Goal: Transaction & Acquisition: Purchase product/service

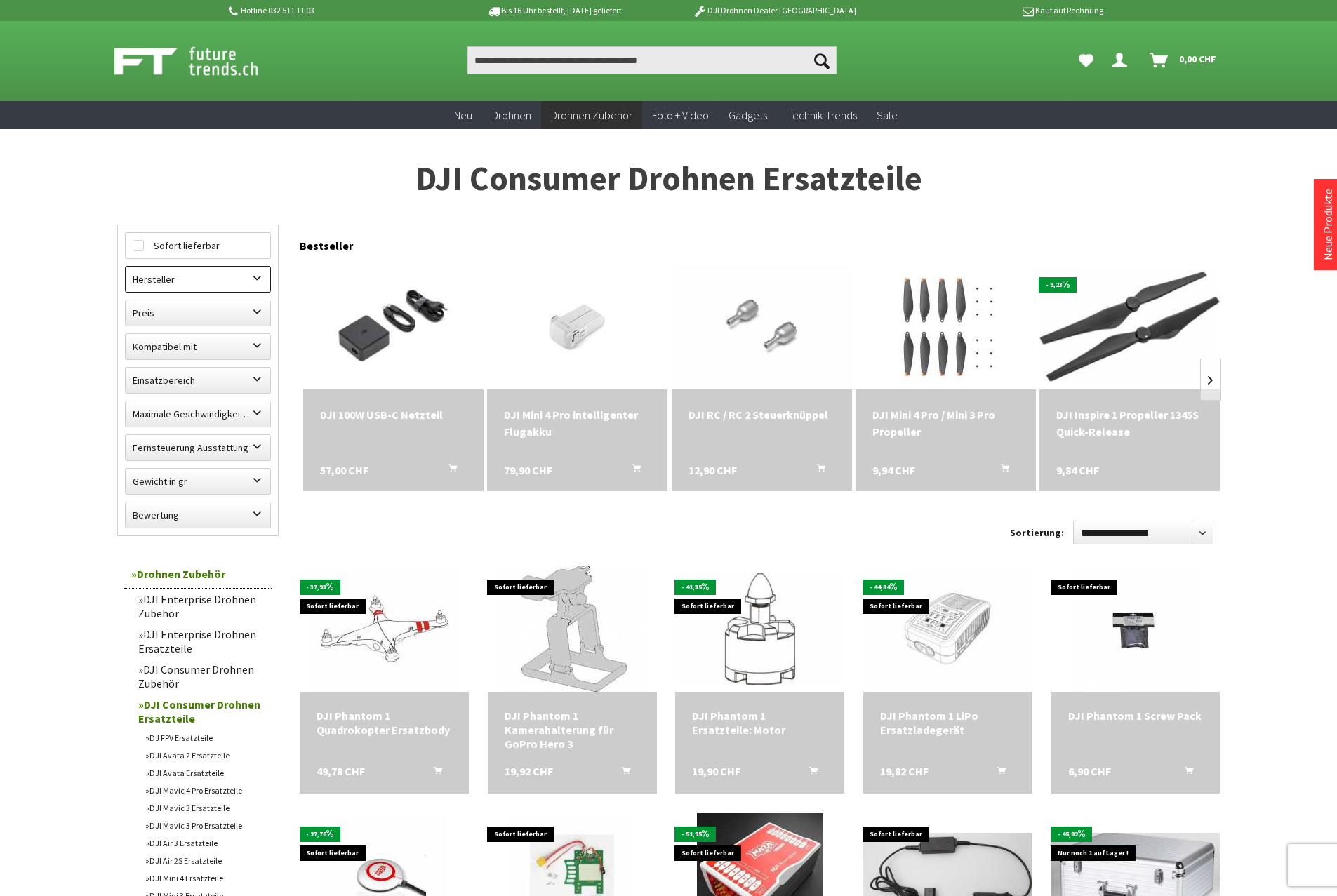
click at [222, 276] on label "Hersteller" at bounding box center [197, 279] width 144 height 25
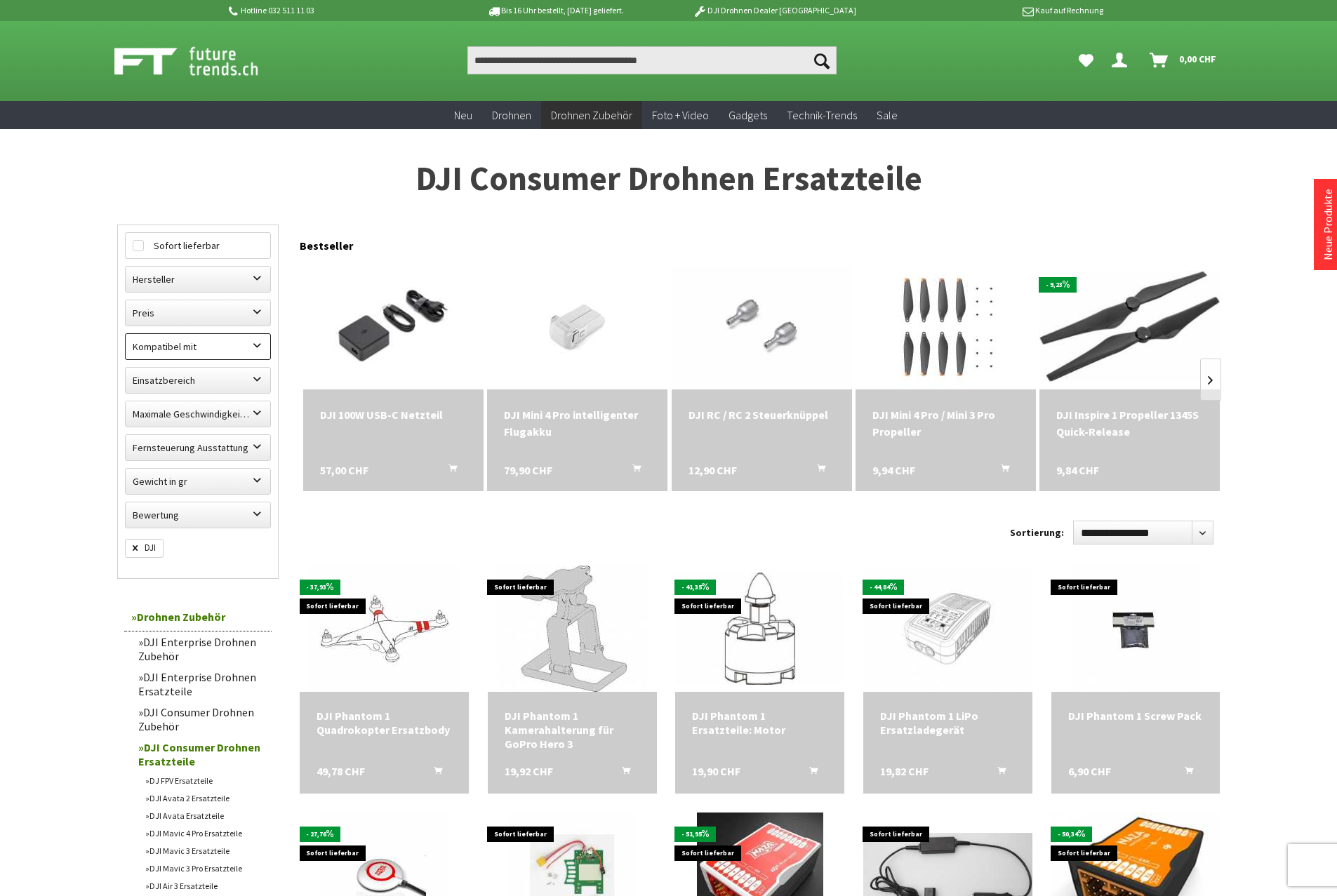
click at [237, 344] on label "Kompatibel mit" at bounding box center [197, 347] width 144 height 25
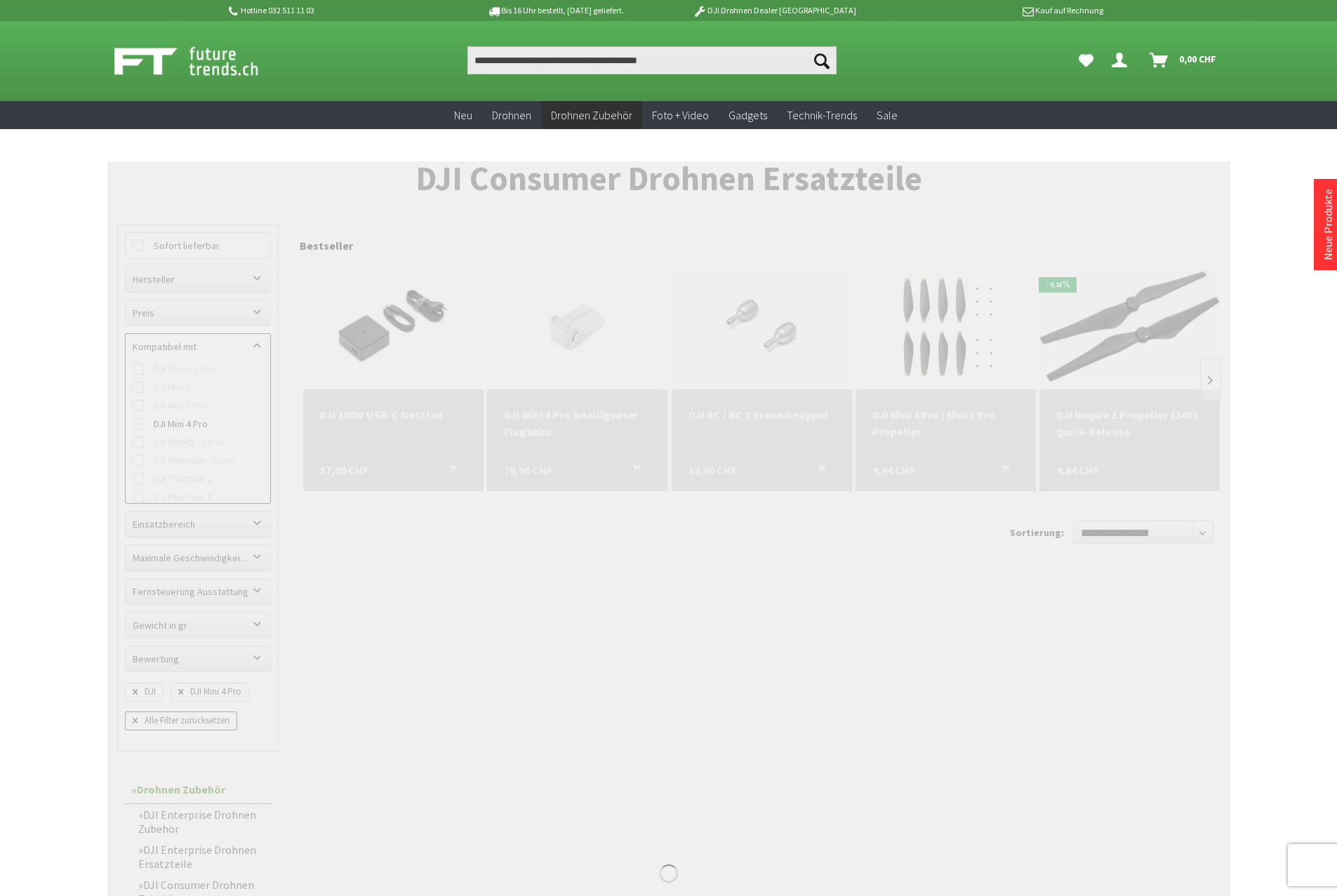
scroll to position [252, 0]
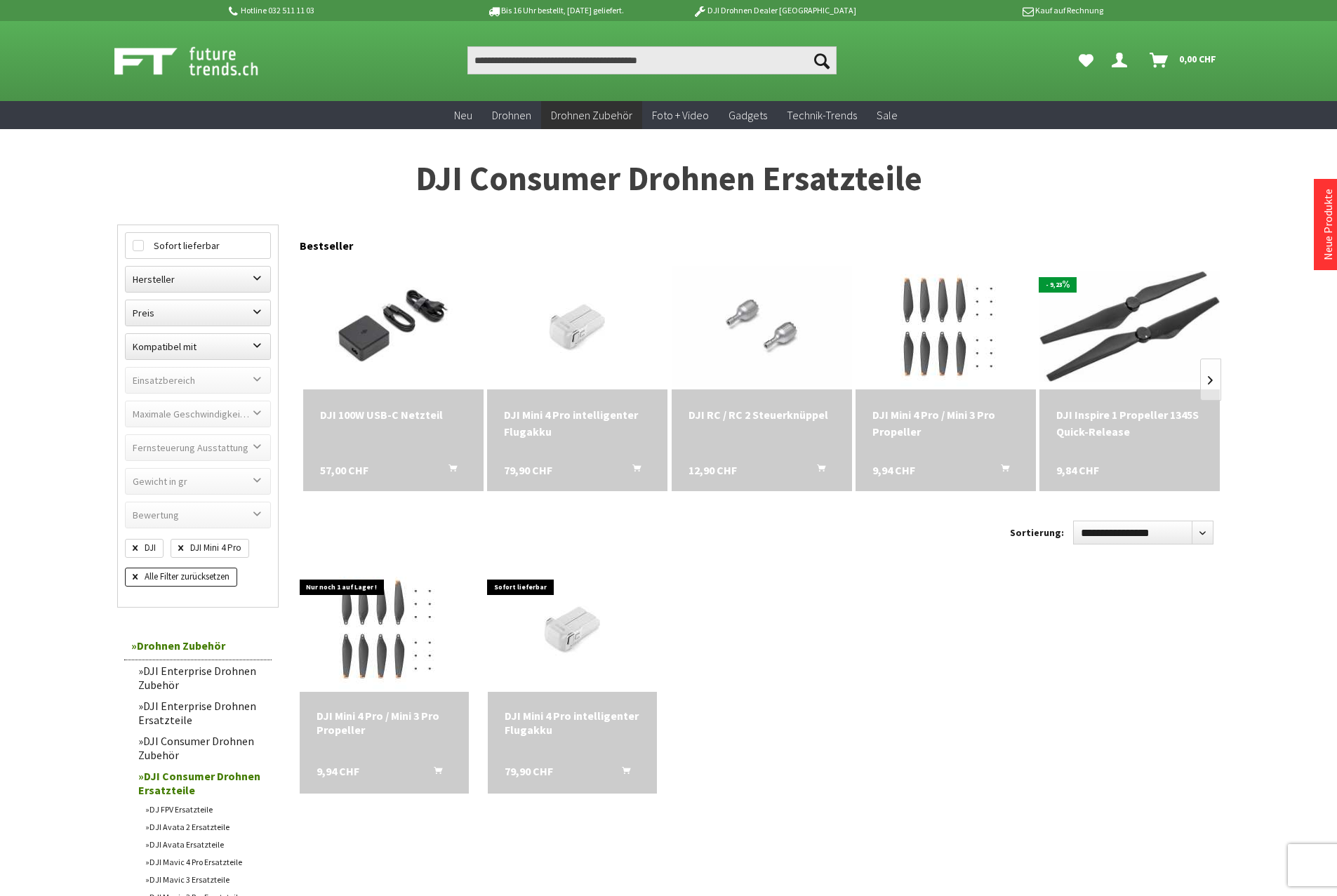
click at [242, 479] on label "Gewicht in gr" at bounding box center [197, 481] width 144 height 25
click at [261, 476] on label "Gewicht in gr" at bounding box center [197, 481] width 144 height 25
click at [1213, 375] on link at bounding box center [1210, 379] width 21 height 42
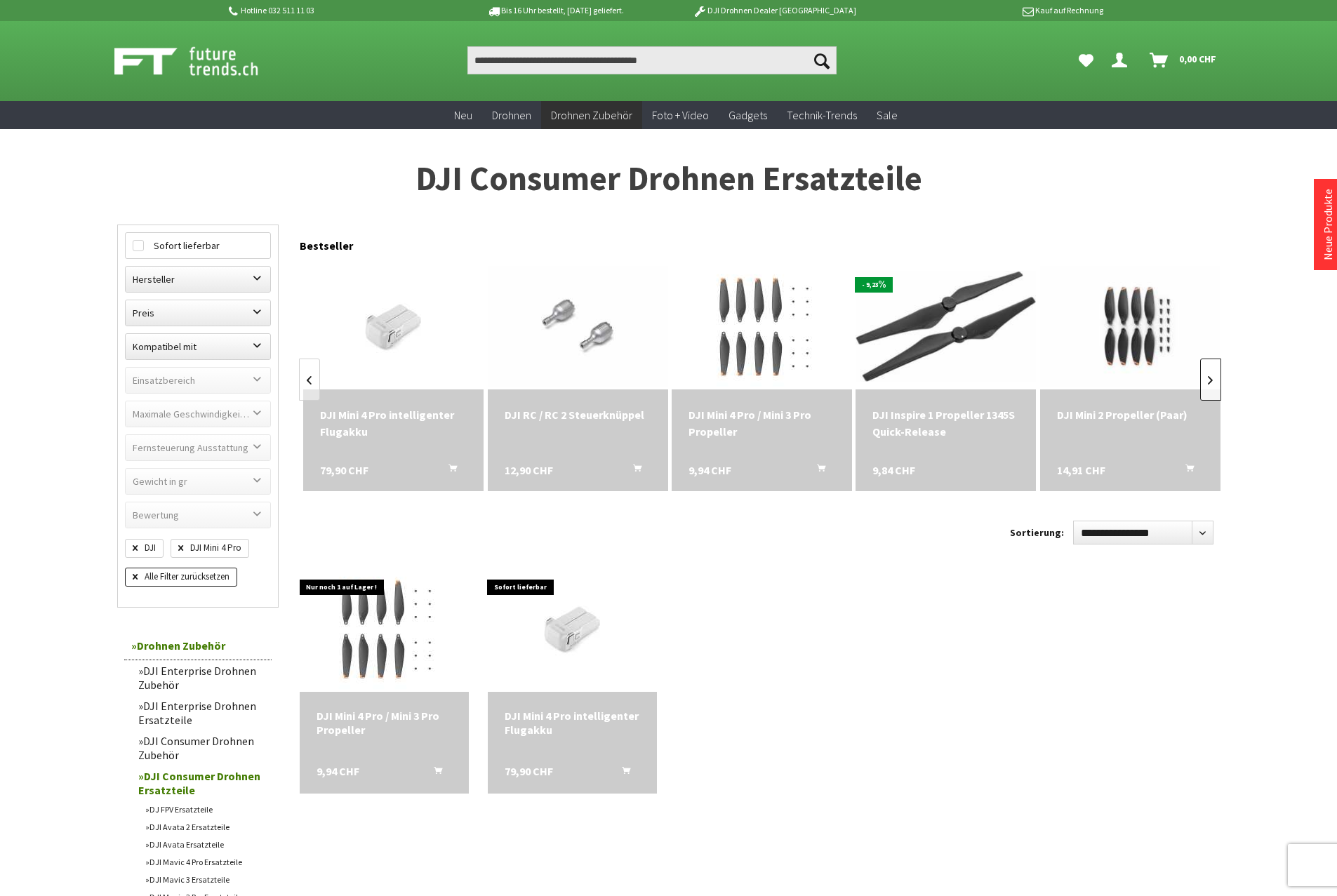
scroll to position [0, 185]
click at [1213, 375] on link at bounding box center [1210, 379] width 21 height 42
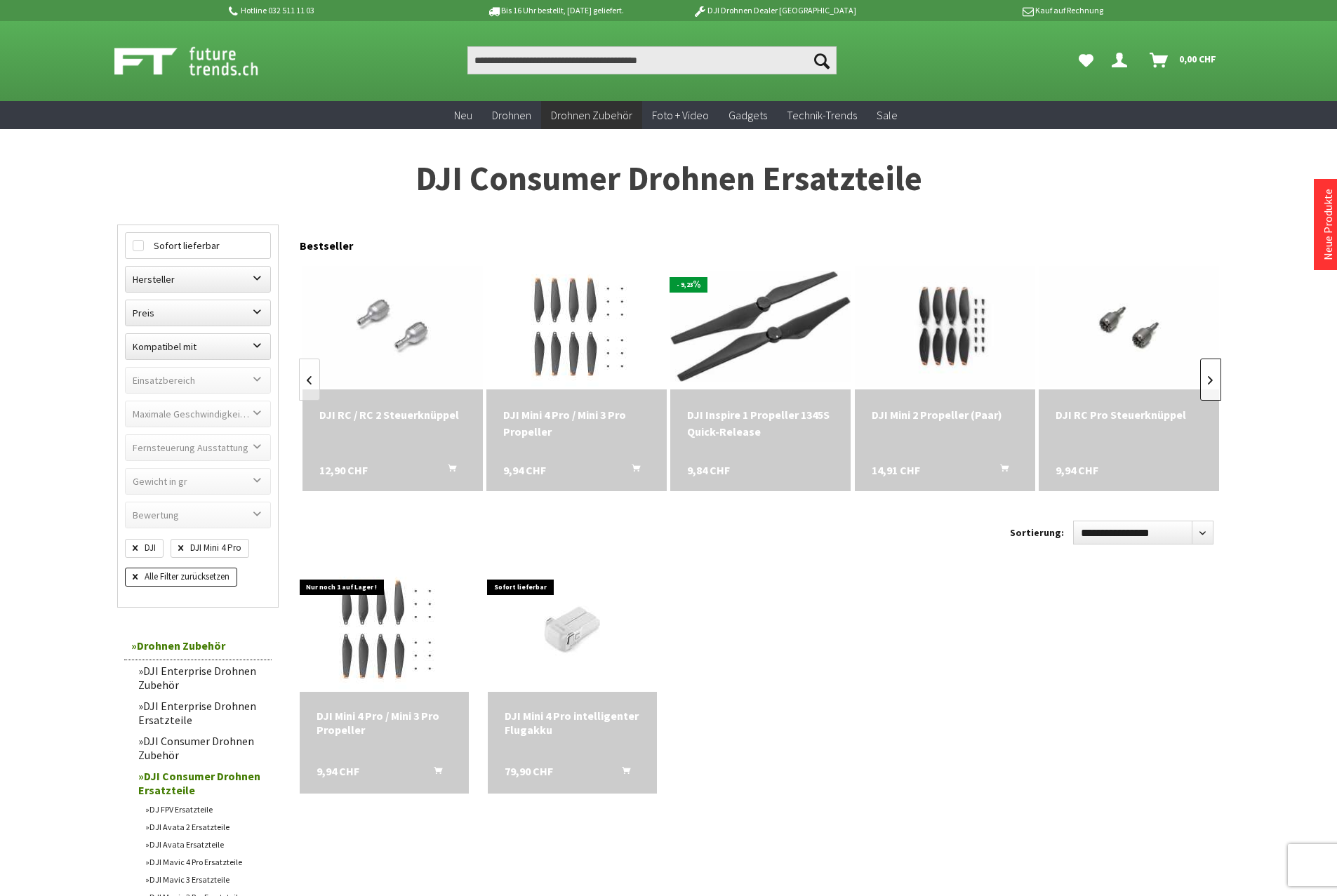
click at [1213, 375] on link at bounding box center [1210, 379] width 21 height 42
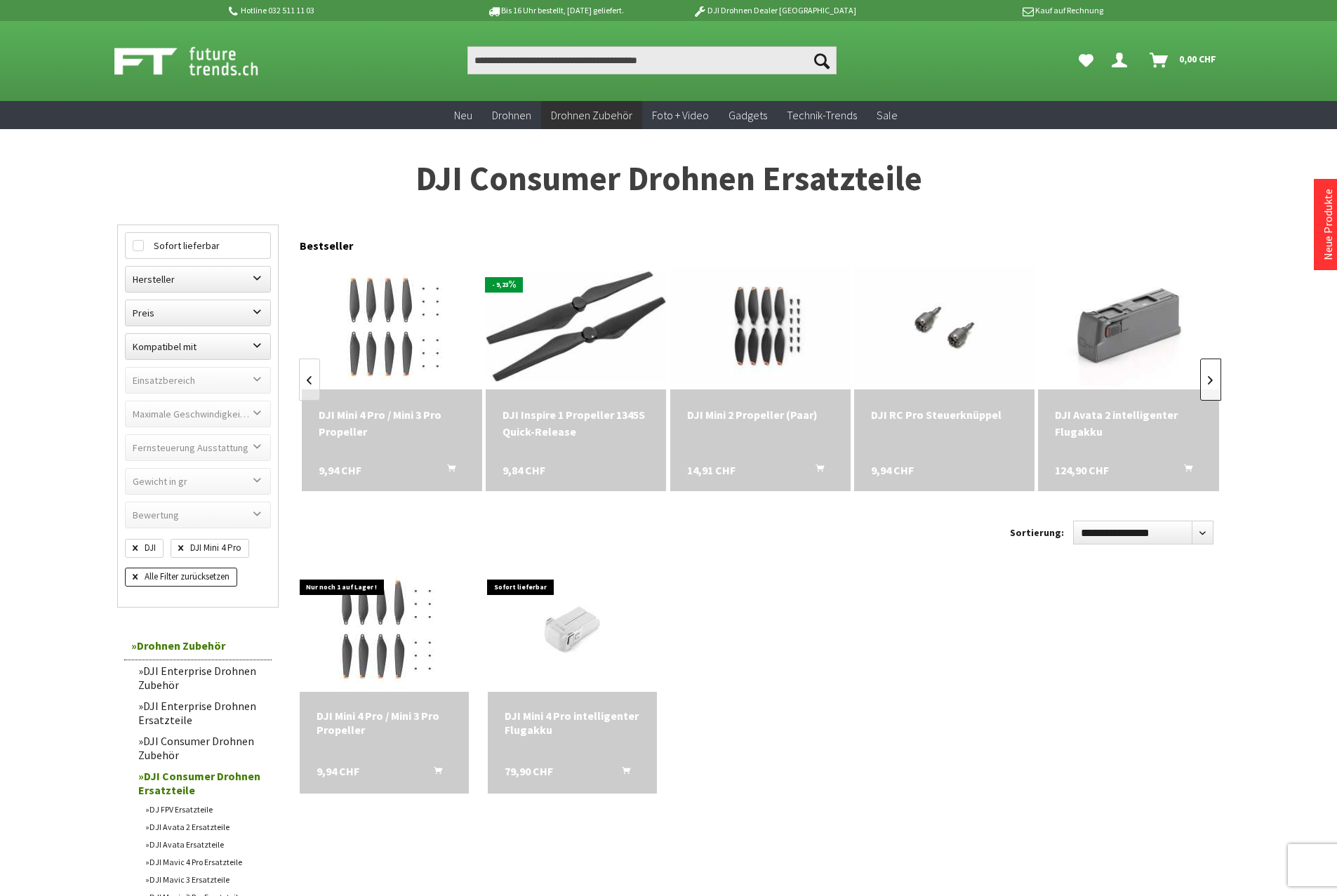
click at [1213, 375] on link at bounding box center [1210, 379] width 21 height 42
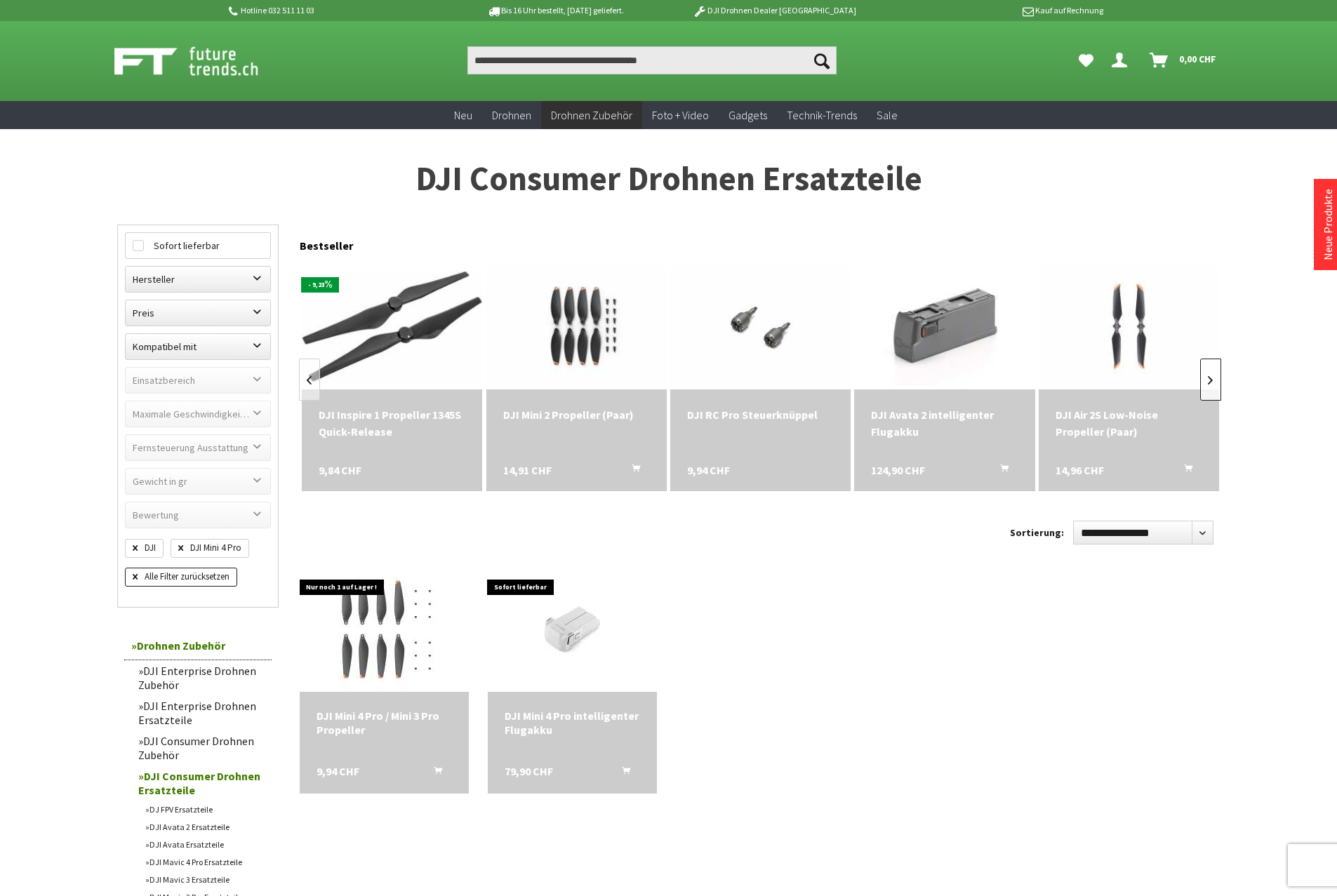
scroll to position [0, 738]
click at [1213, 375] on link at bounding box center [1210, 379] width 21 height 42
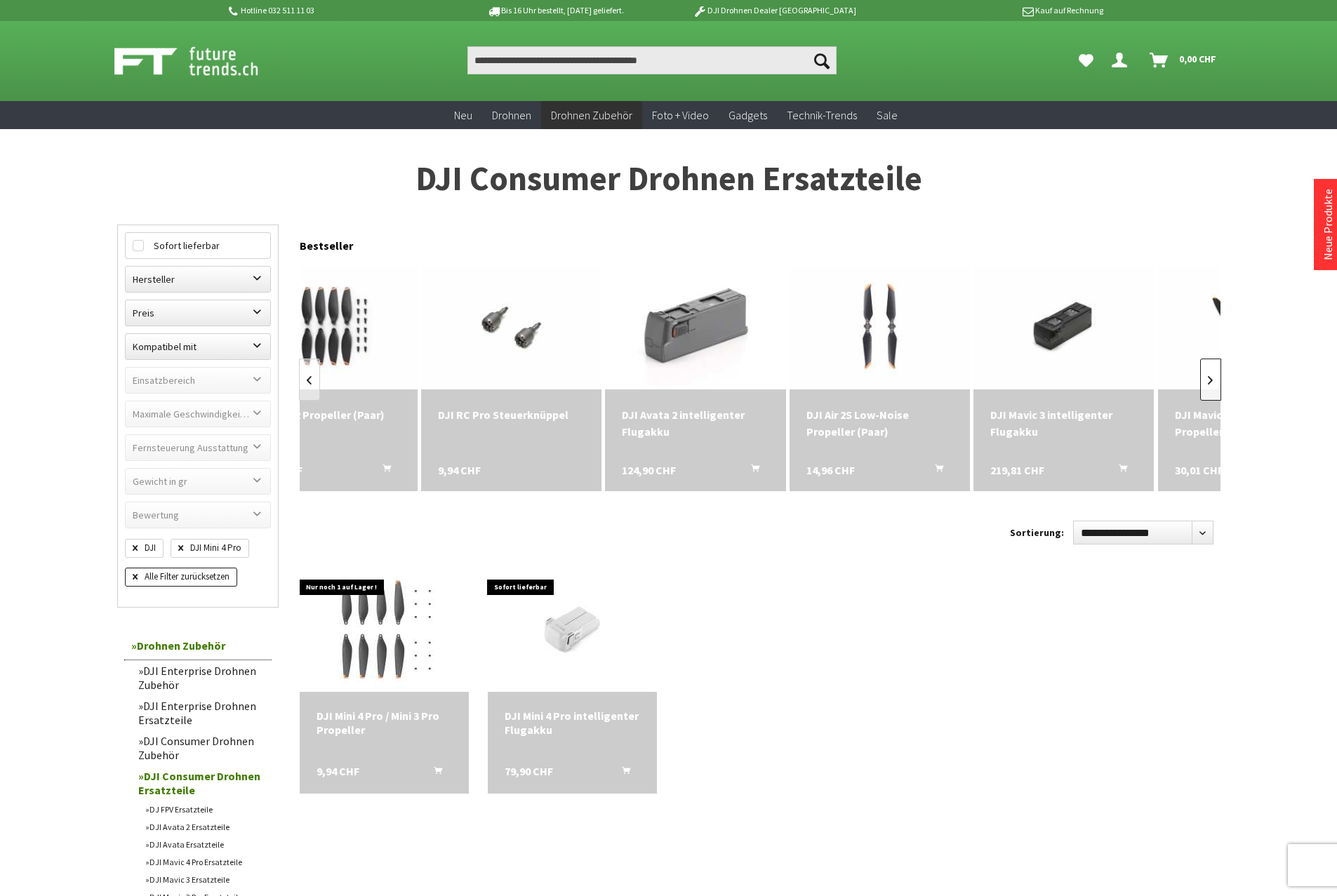
click at [1213, 375] on link at bounding box center [1210, 379] width 21 height 42
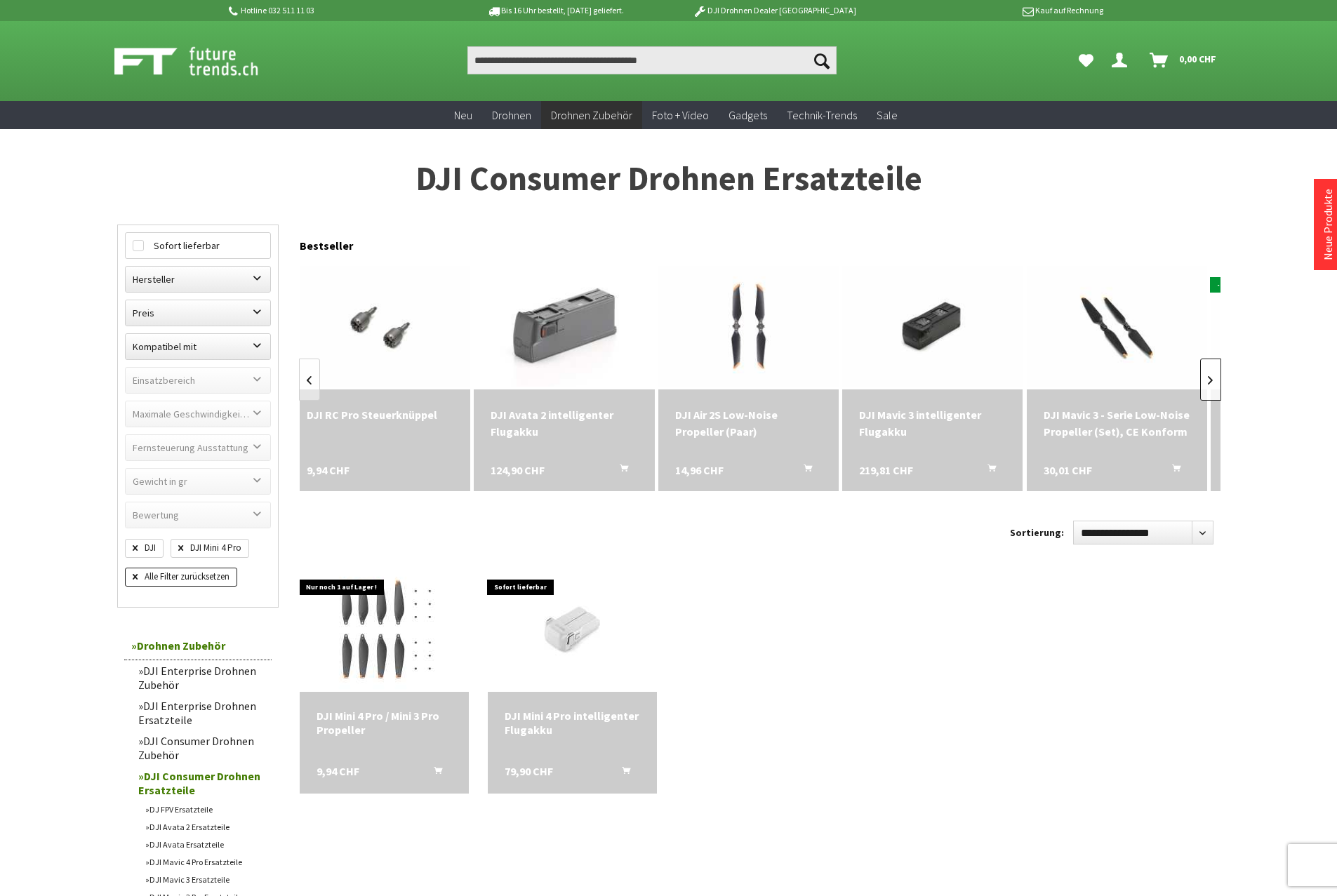
click at [1213, 375] on link at bounding box center [1210, 379] width 21 height 42
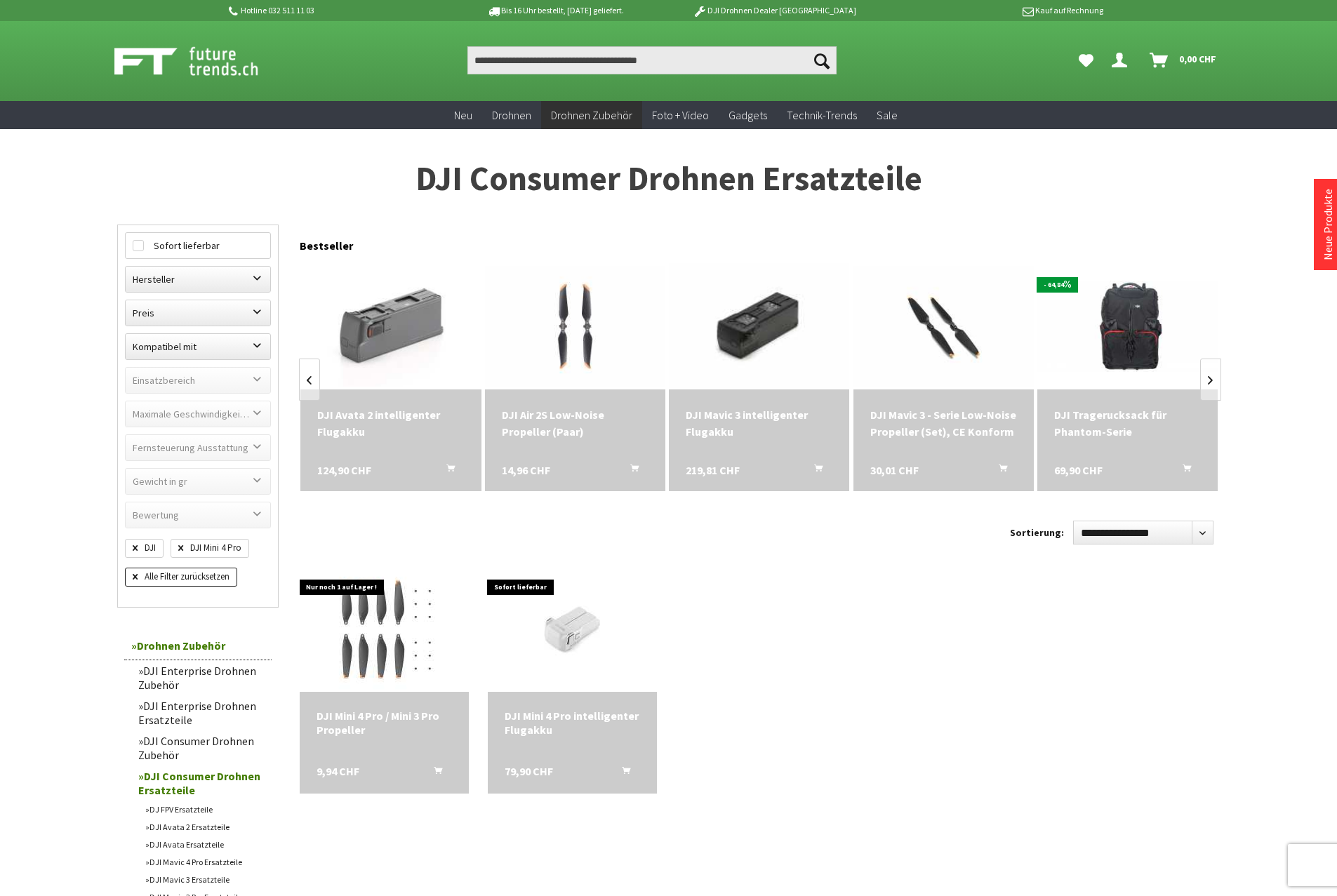
scroll to position [0, 1292]
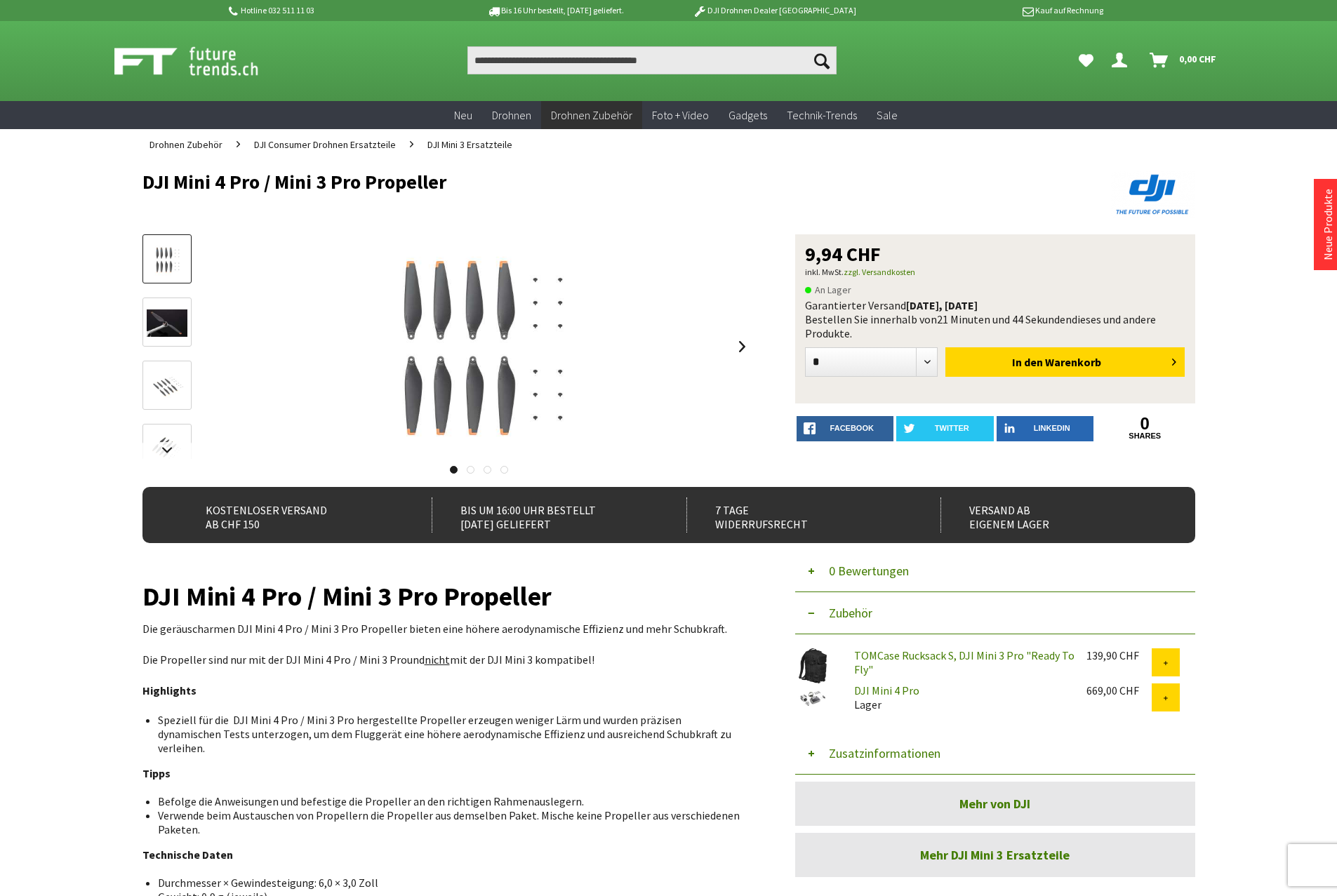
click at [160, 320] on img at bounding box center [167, 323] width 41 height 27
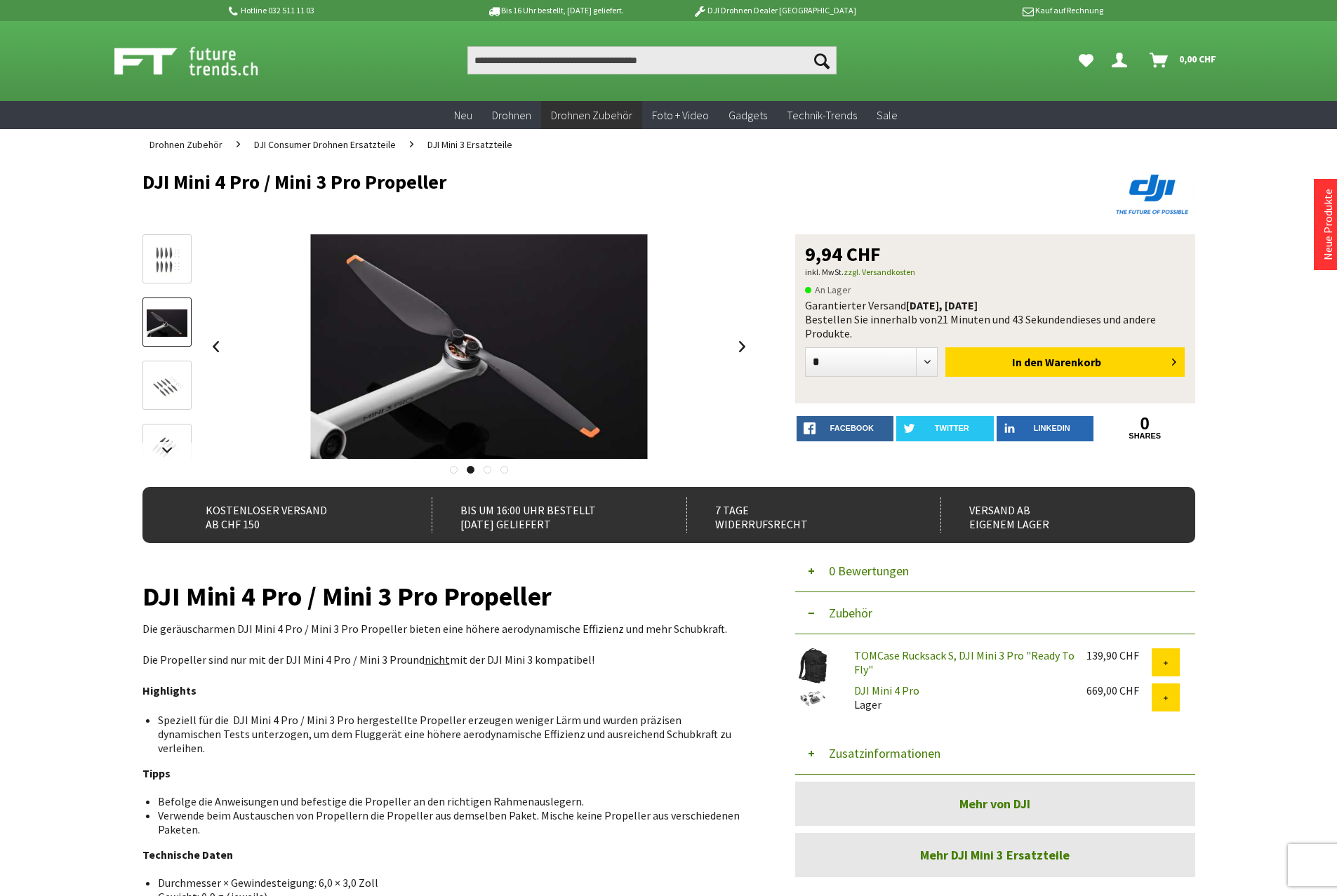
click at [167, 269] on img at bounding box center [167, 260] width 41 height 32
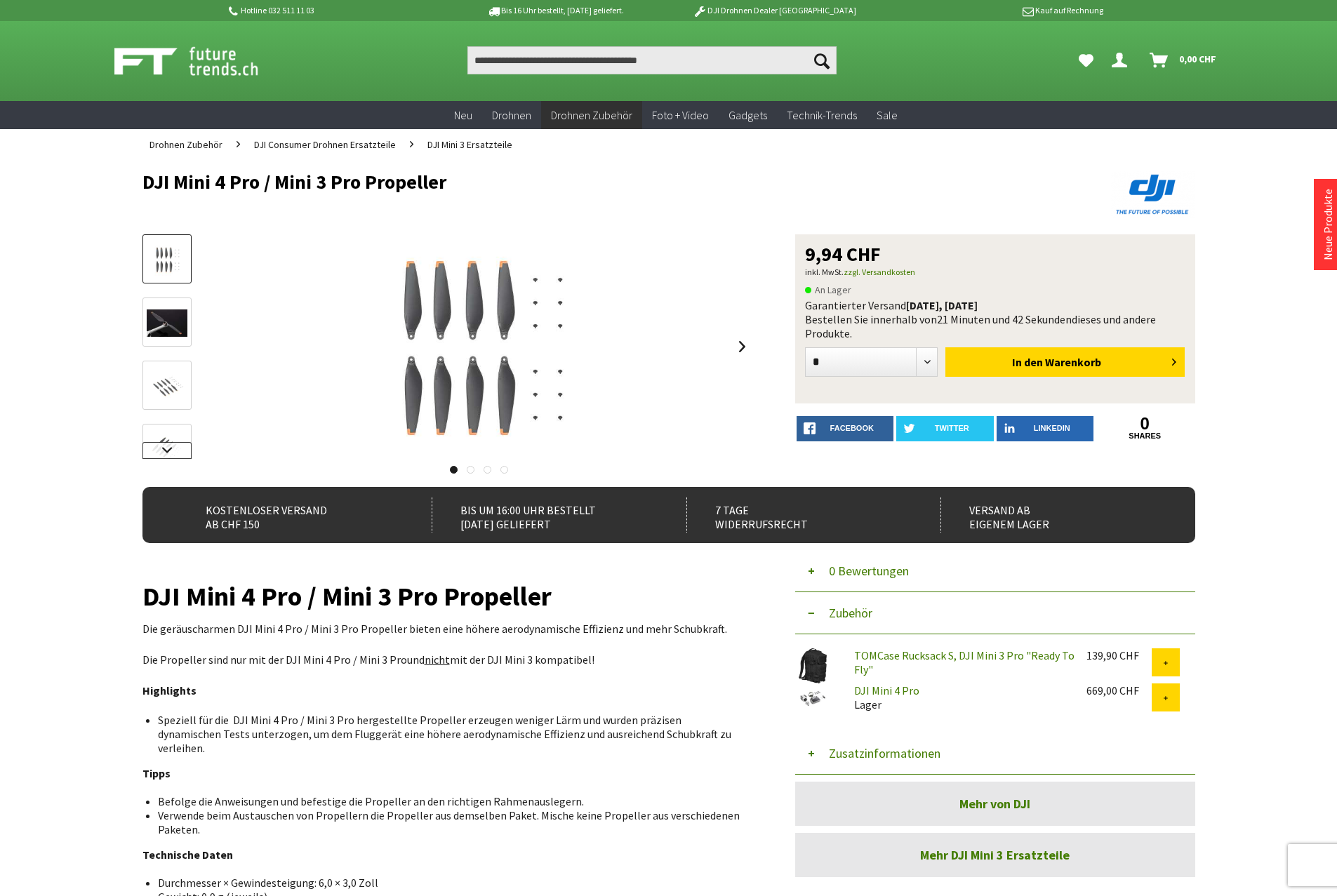
click at [162, 442] on link at bounding box center [167, 450] width 49 height 17
click at [176, 423] on img at bounding box center [167, 421] width 41 height 32
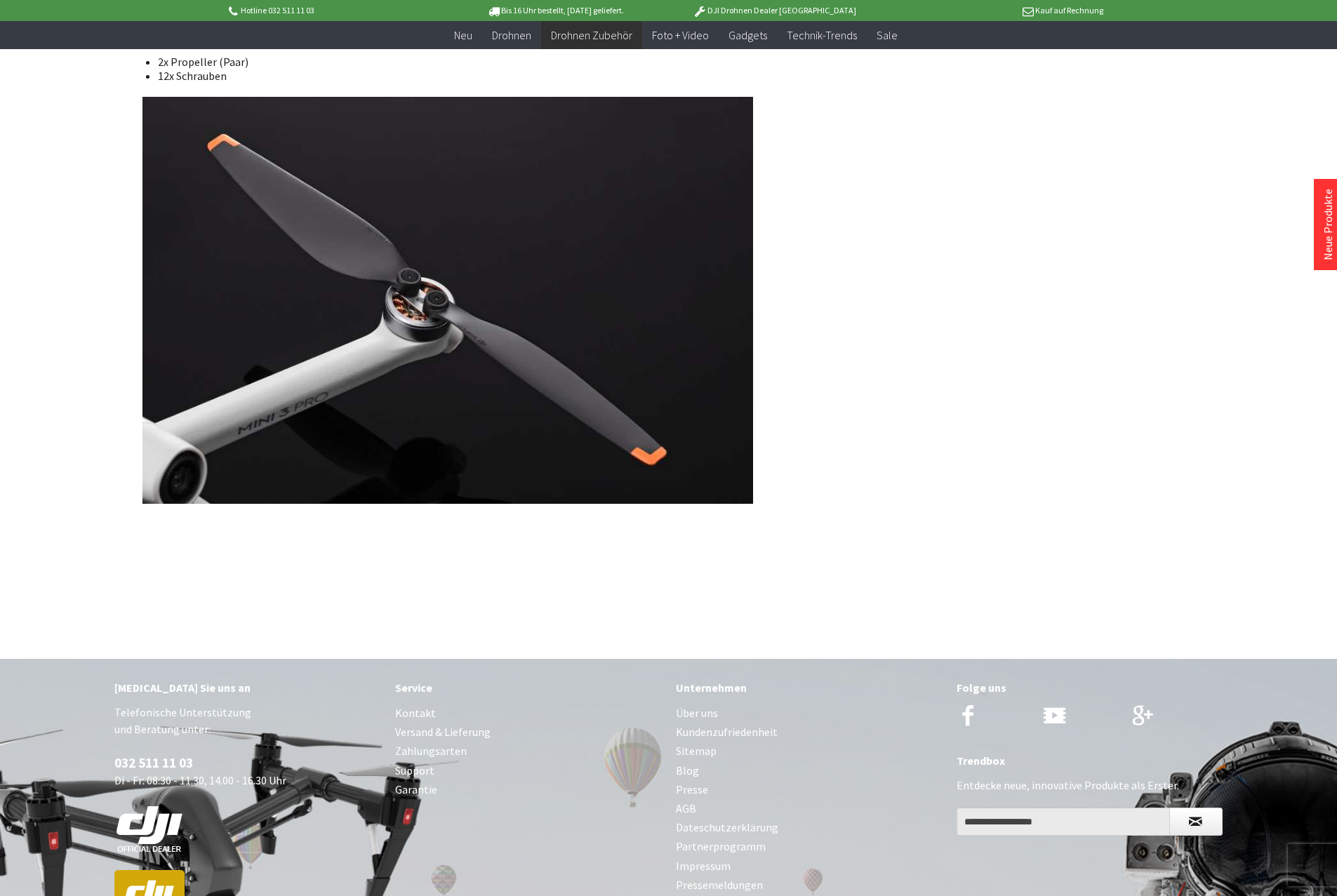
scroll to position [1098, 0]
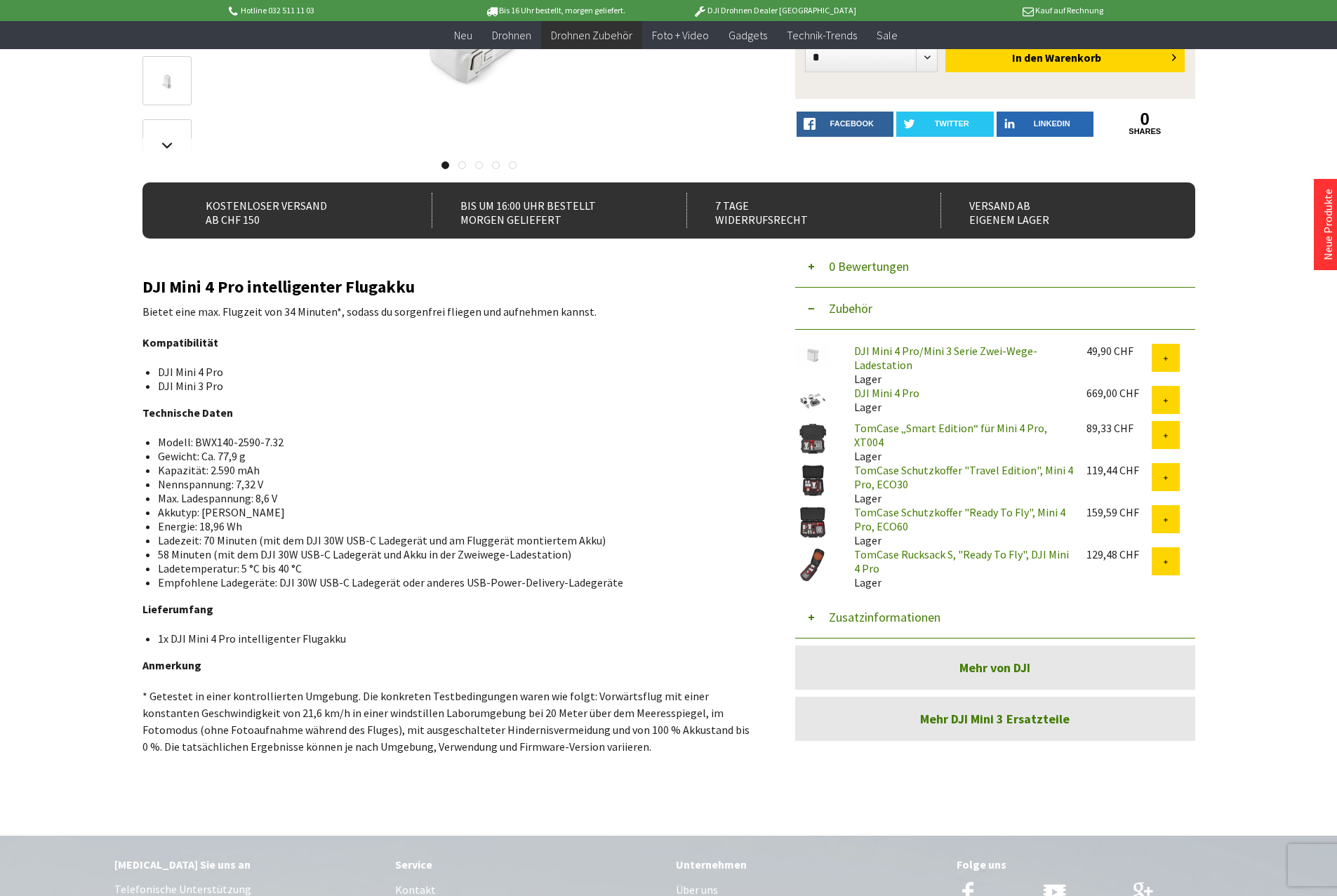
scroll to position [62, 0]
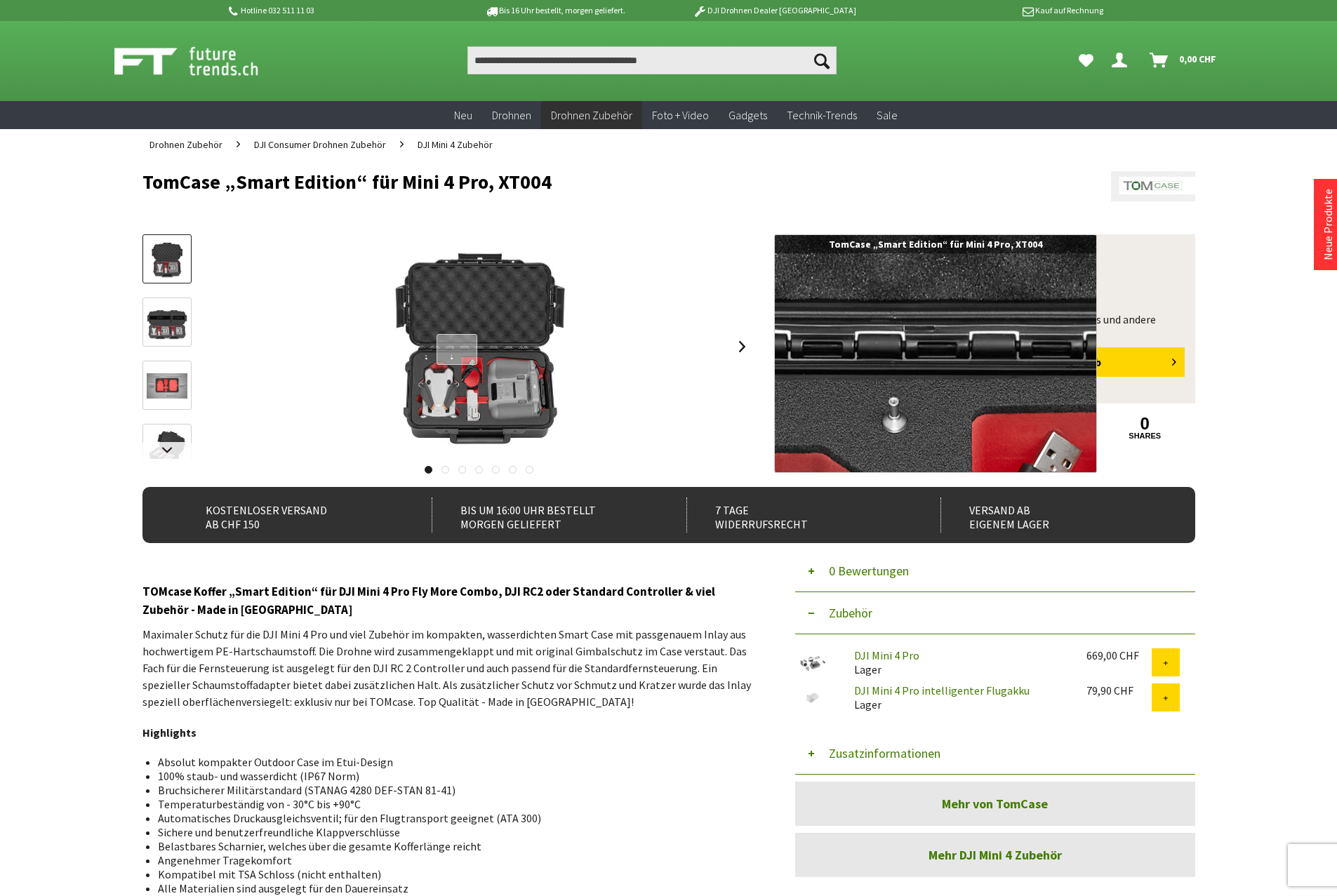
click at [458, 350] on div at bounding box center [457, 350] width 41 height 31
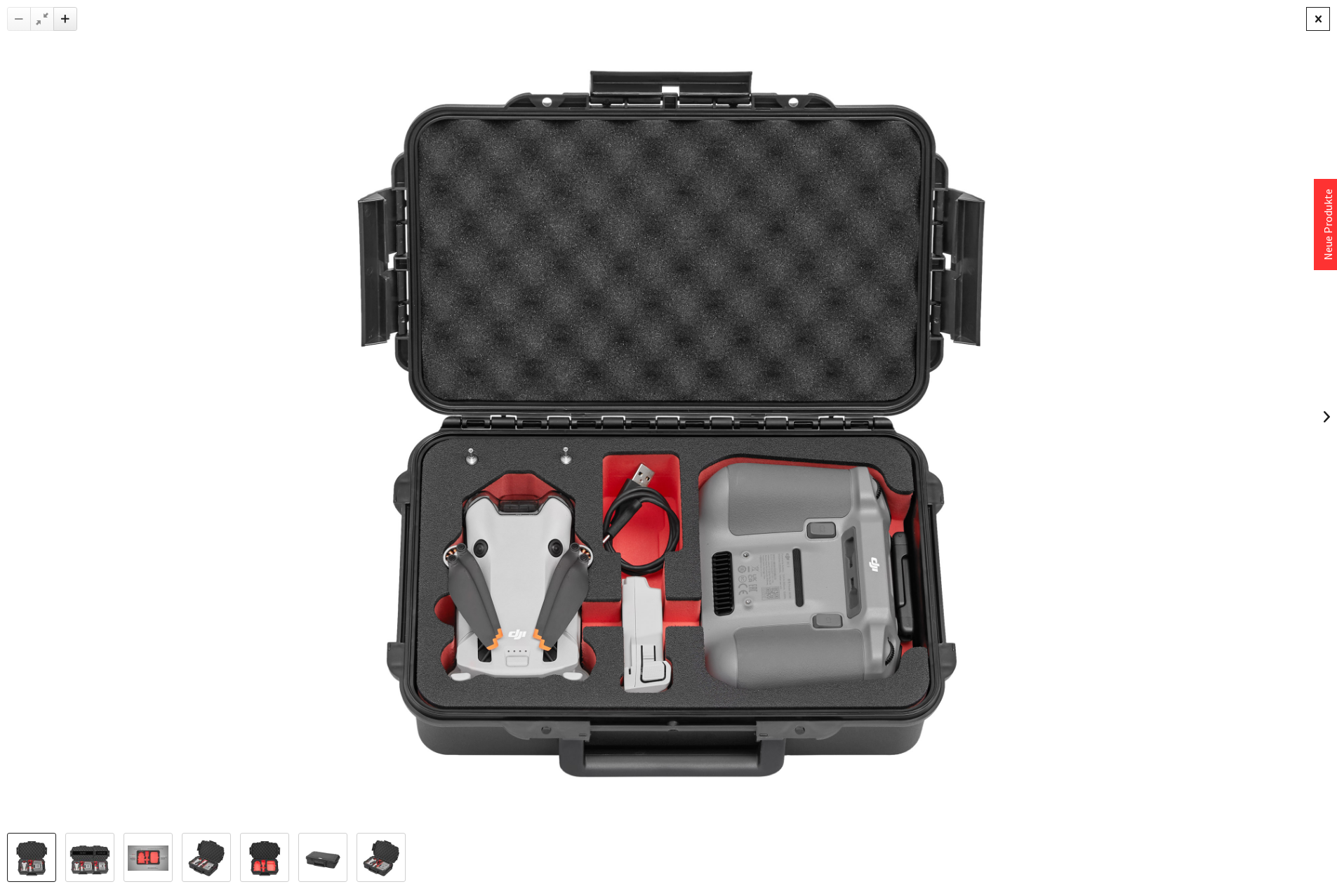
click at [1317, 17] on div at bounding box center [1318, 19] width 23 height 23
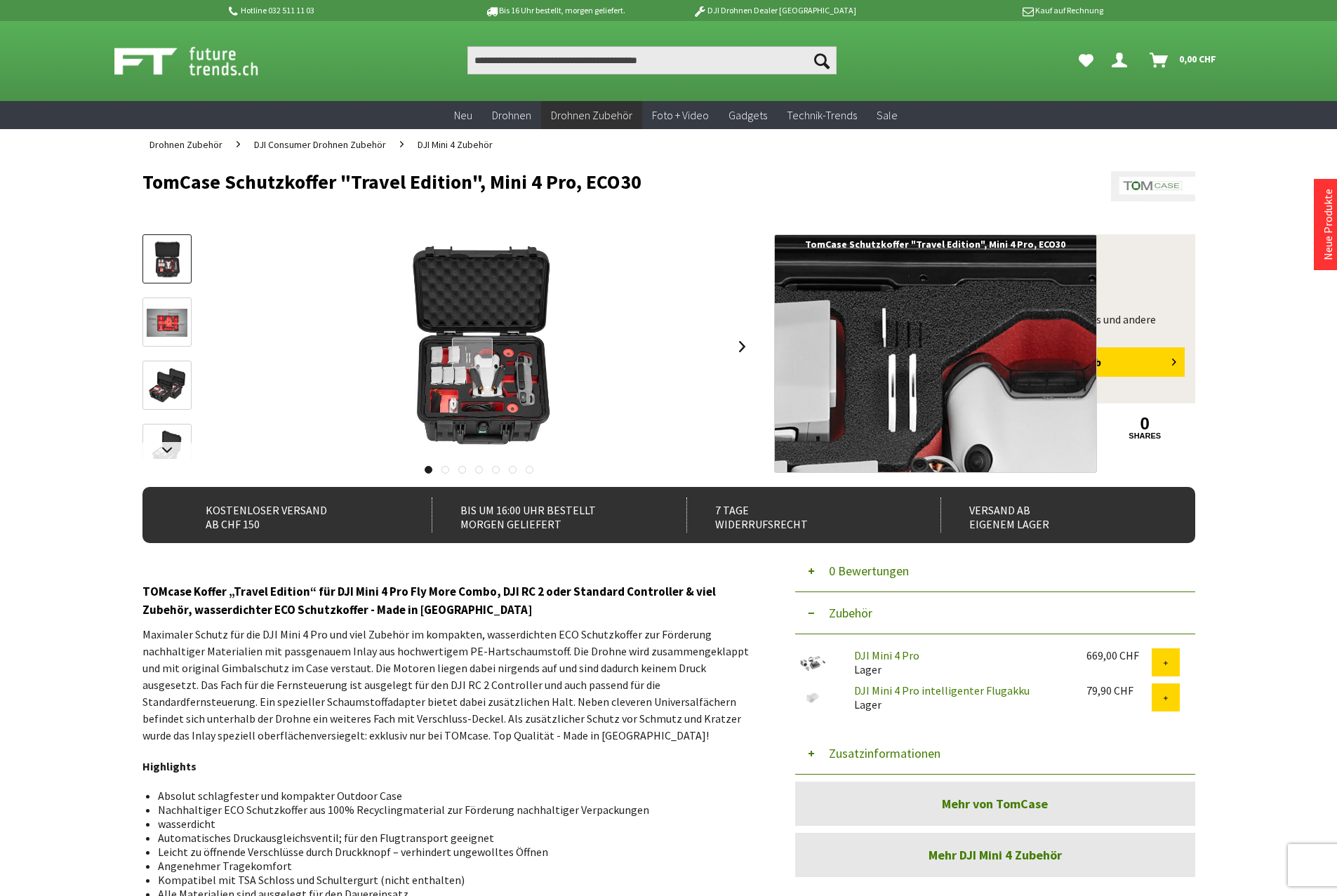
click at [472, 353] on div at bounding box center [472, 352] width 41 height 31
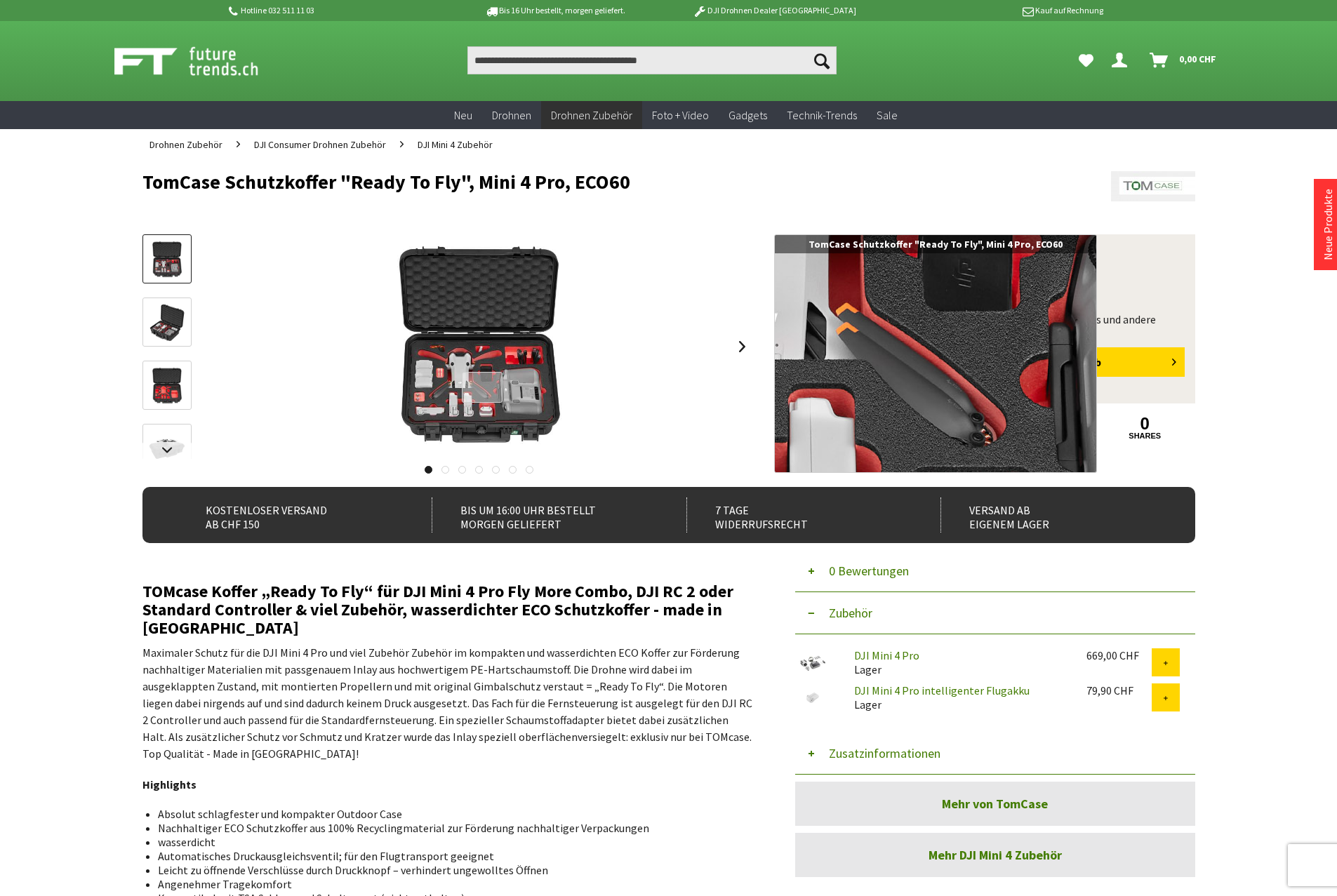
click at [482, 388] on div at bounding box center [482, 388] width 41 height 31
